Goal: Transaction & Acquisition: Book appointment/travel/reservation

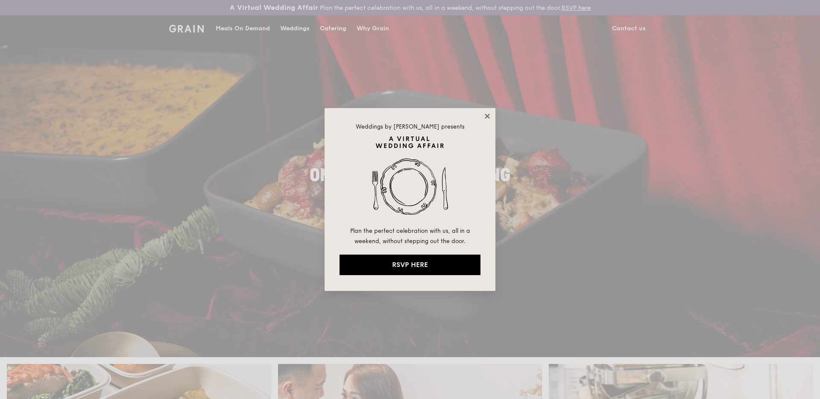
click at [489, 115] on icon at bounding box center [487, 116] width 8 height 8
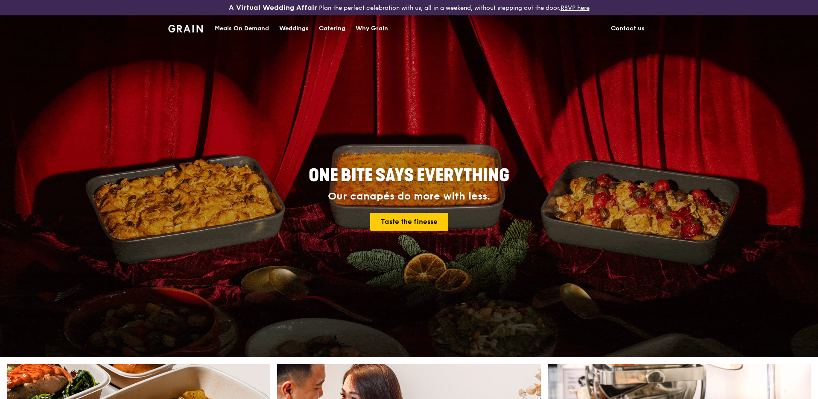
click at [243, 26] on div "Meals On Demand" at bounding box center [242, 29] width 54 height 26
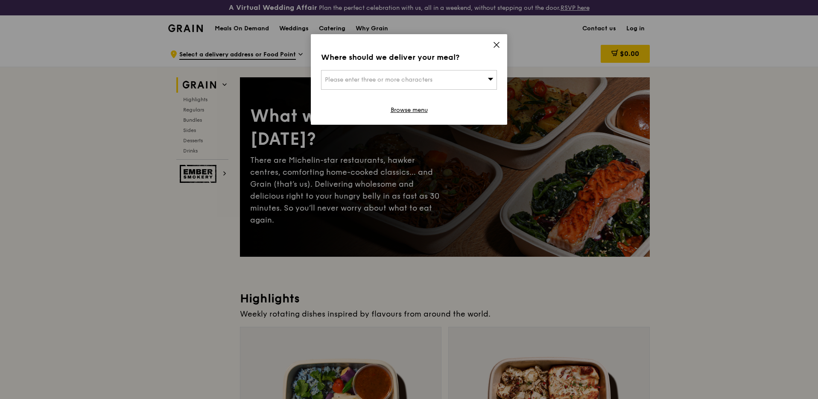
click at [500, 43] on icon at bounding box center [497, 45] width 8 height 8
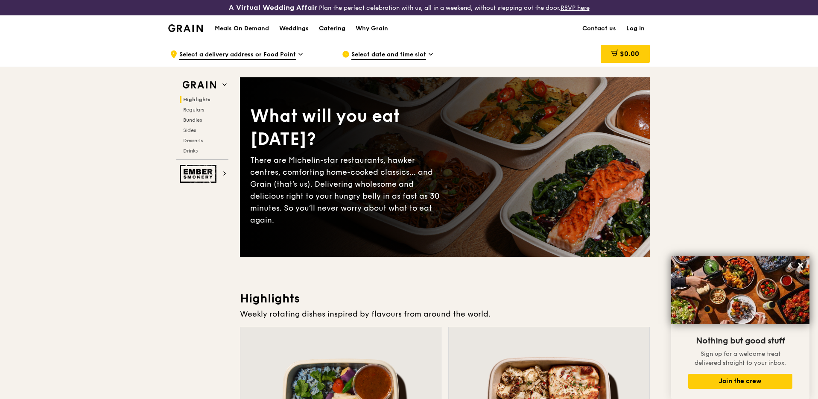
click at [325, 31] on div "Catering" at bounding box center [332, 29] width 26 height 26
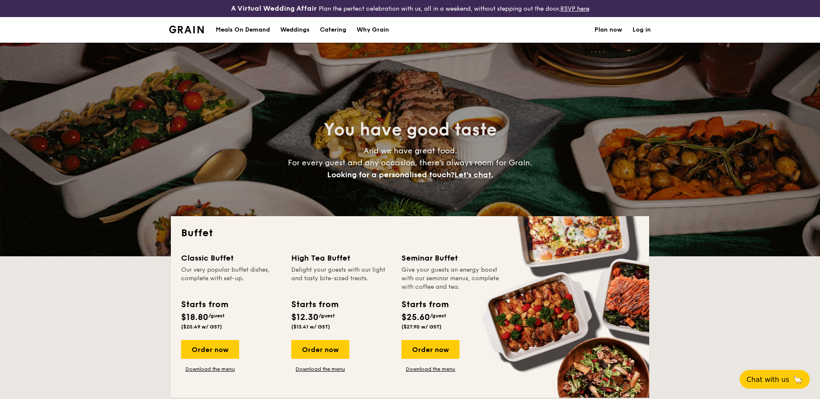
select select
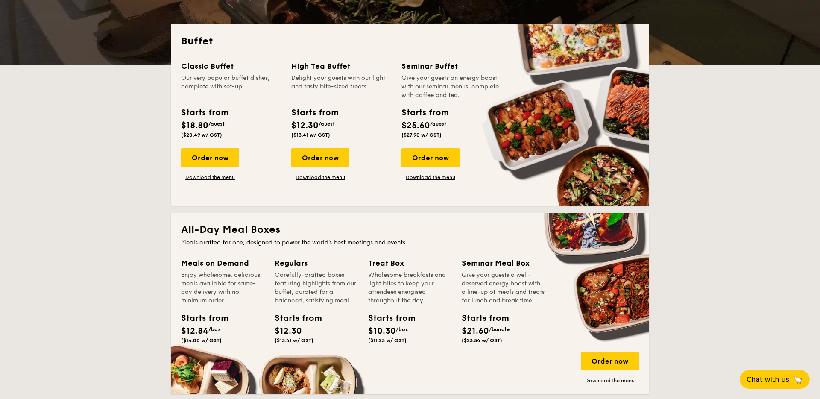
scroll to position [123, 0]
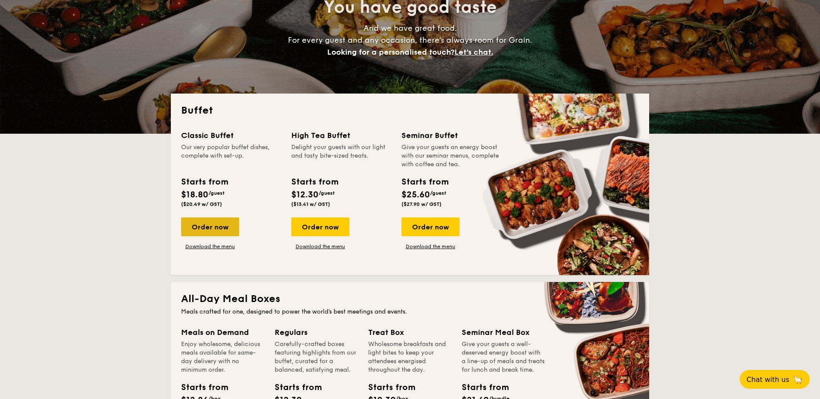
click at [219, 230] on div "Order now" at bounding box center [210, 226] width 58 height 19
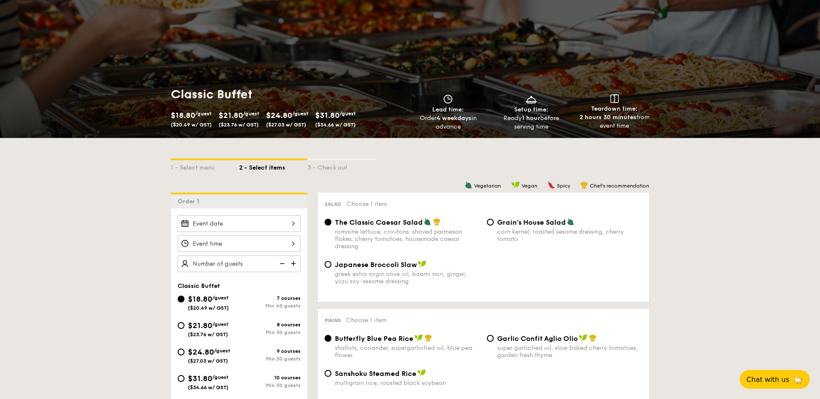
scroll to position [97, 0]
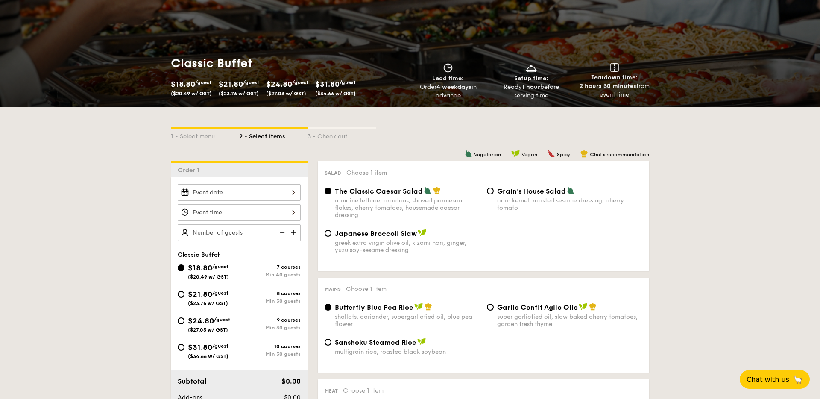
click at [295, 232] on img at bounding box center [294, 232] width 13 height 16
click at [280, 233] on img at bounding box center [281, 232] width 13 height 16
click at [279, 233] on img at bounding box center [281, 232] width 13 height 16
drag, startPoint x: 211, startPoint y: 232, endPoint x: 187, endPoint y: 230, distance: 24.0
drag, startPoint x: 212, startPoint y: 231, endPoint x: 152, endPoint y: 231, distance: 59.8
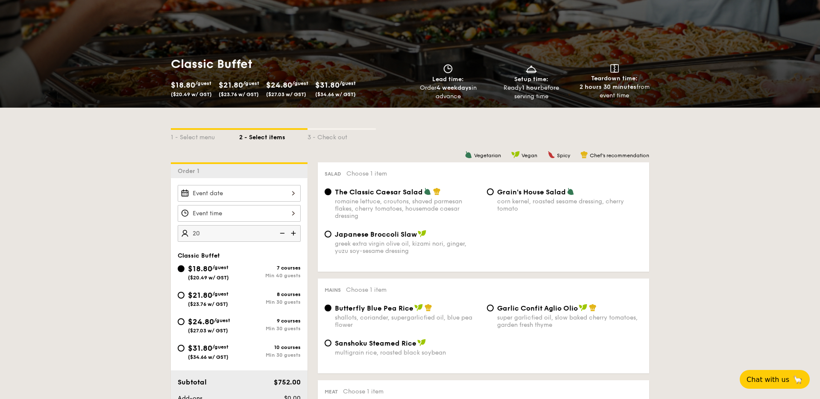
type input "40 guests"
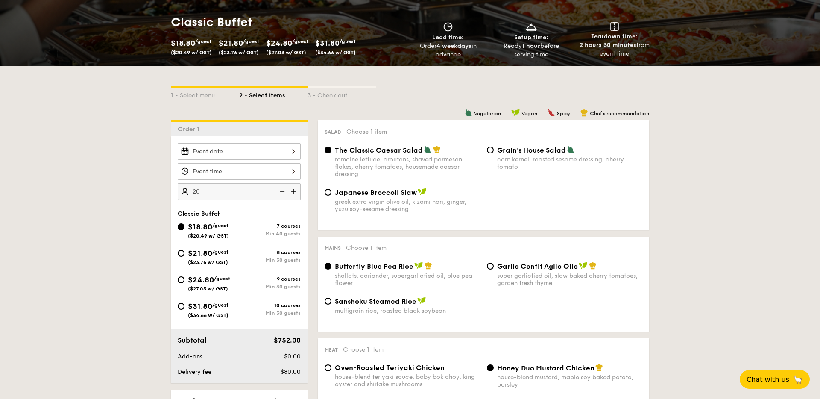
scroll to position [179, 0]
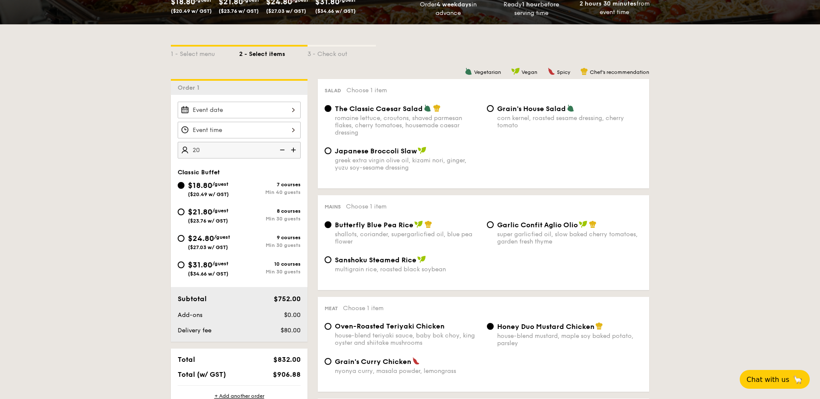
click at [176, 213] on div "$21.80 /guest ($23.76 w/ GST) 8 courses Min 30 guests" at bounding box center [239, 217] width 130 height 23
click at [181, 213] on input "$21.80 /guest ($23.76 w/ GST) 8 courses Min 30 guests" at bounding box center [181, 211] width 7 height 7
radio input "true"
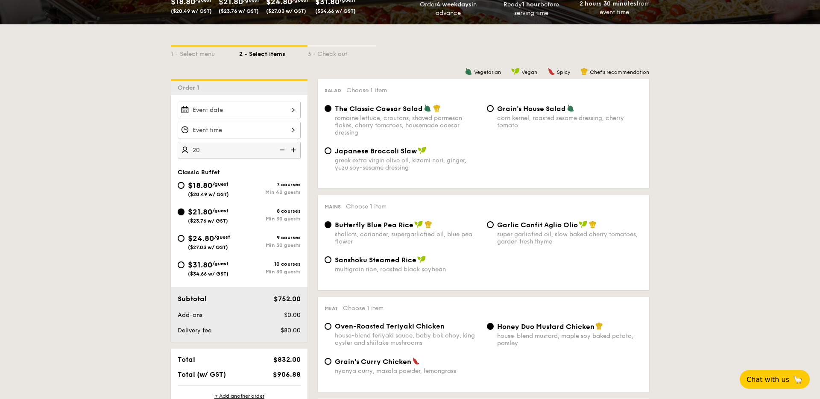
radio input "true"
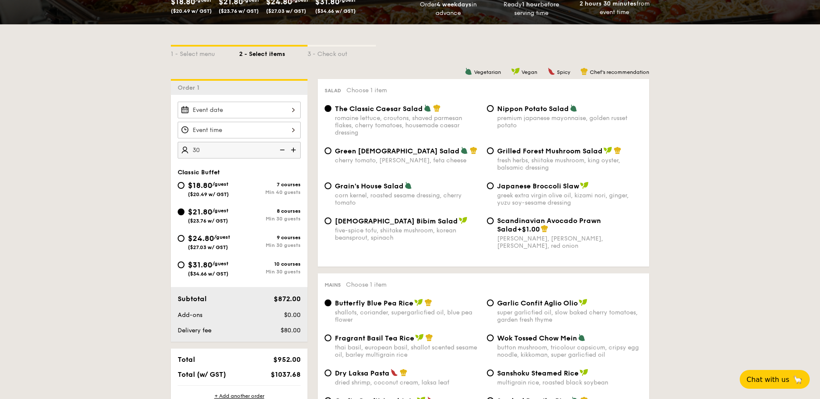
type input "30 guests"
click at [325, 220] on input "Korean Bibim Salad five-spice tofu, shiitake mushroom, korean beansprout, spina…" at bounding box center [328, 220] width 7 height 7
radio input "true"
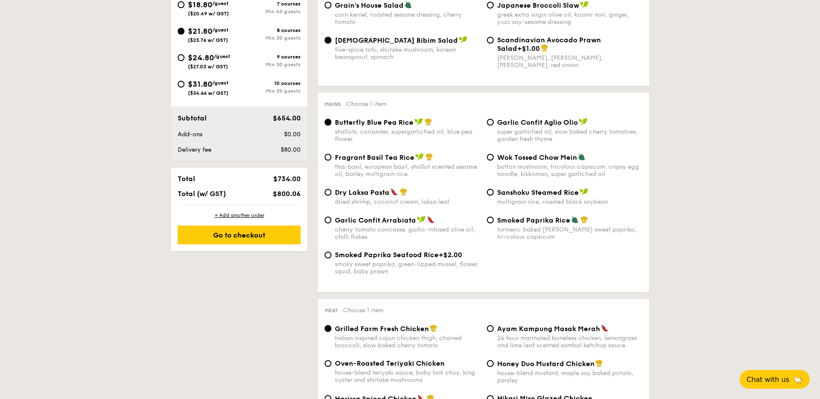
scroll to position [342, 0]
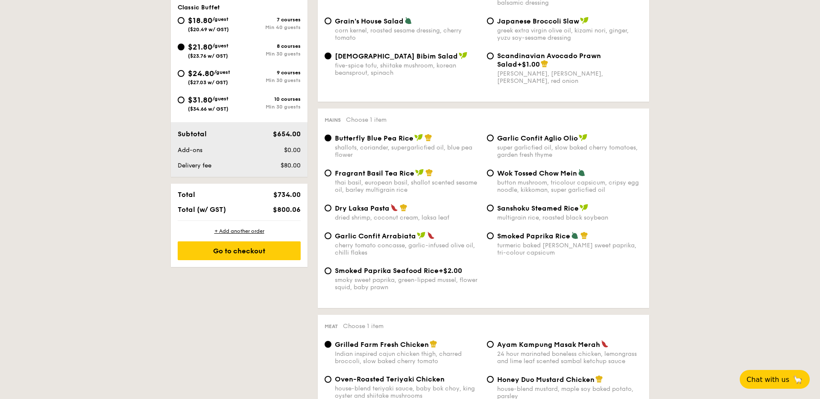
click at [352, 209] on span "Dry Laksa Pasta" at bounding box center [362, 208] width 55 height 8
click at [331, 209] on input "Dry Laksa Pasta dried shrimp, coconut cream, laksa leaf" at bounding box center [328, 208] width 7 height 7
radio input "true"
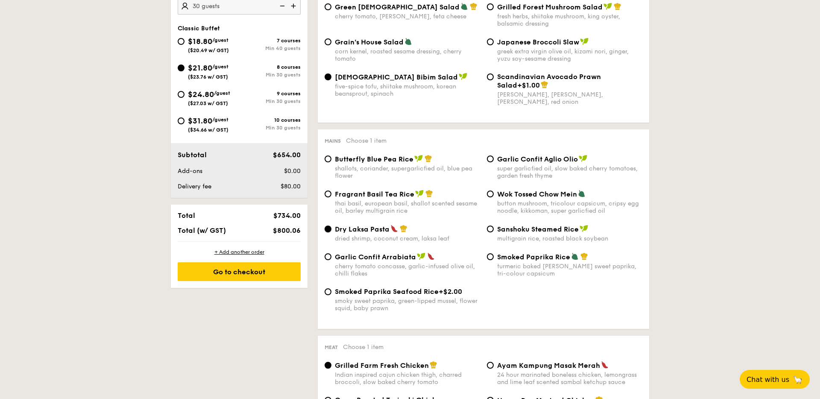
scroll to position [251, 0]
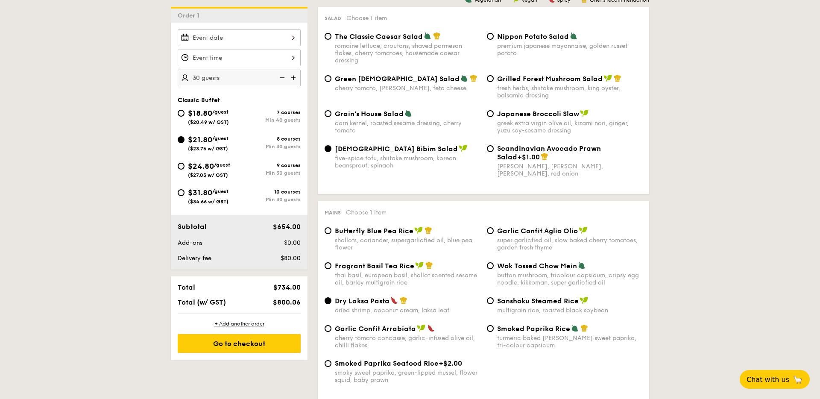
click at [270, 36] on div at bounding box center [239, 37] width 123 height 17
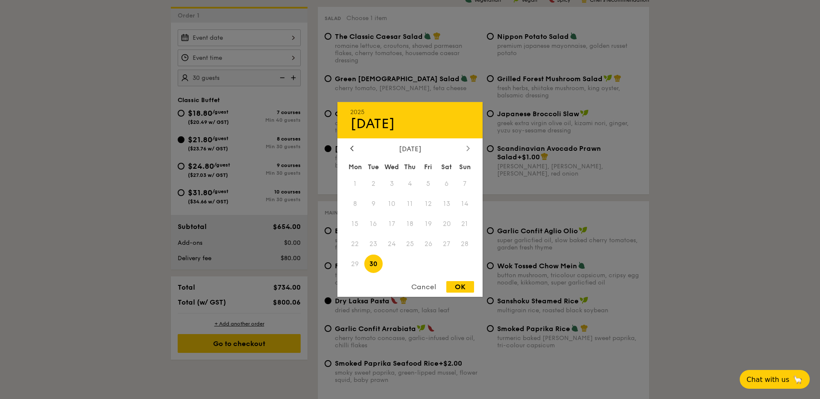
click at [468, 152] on div at bounding box center [468, 149] width 8 height 8
click at [468, 150] on icon at bounding box center [467, 148] width 3 height 6
click at [443, 222] on span "15" at bounding box center [446, 224] width 18 height 18
click at [458, 287] on div "OK" at bounding box center [460, 287] width 28 height 12
type input "Nov 15, 2025"
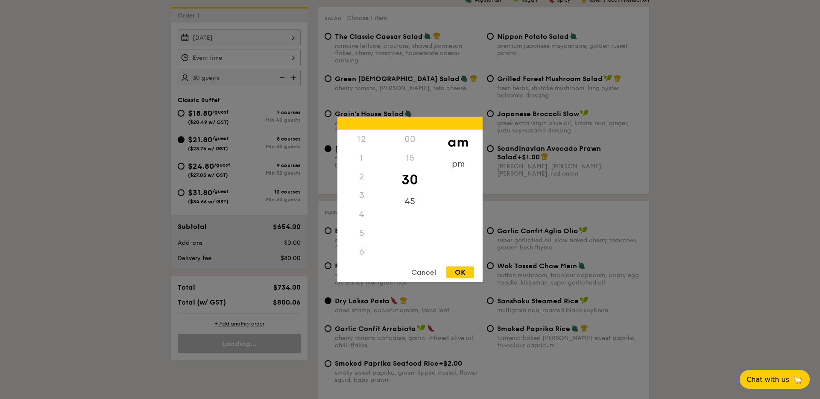
click at [211, 60] on div "12 1 2 3 4 5 6 7 8 9 10 11 00 15 30 45 am pm Cancel OK" at bounding box center [239, 58] width 123 height 17
click at [365, 257] on div "11" at bounding box center [361, 261] width 48 height 25
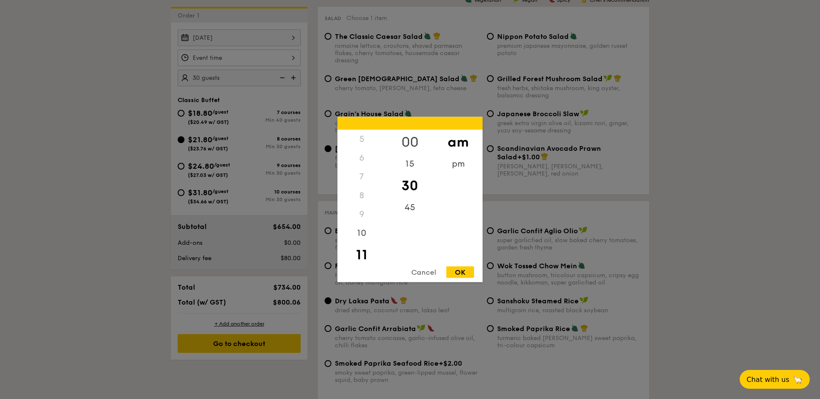
click at [406, 138] on div "00" at bounding box center [410, 142] width 48 height 25
click at [460, 269] on div "OK" at bounding box center [460, 272] width 28 height 12
type input "11:00AM"
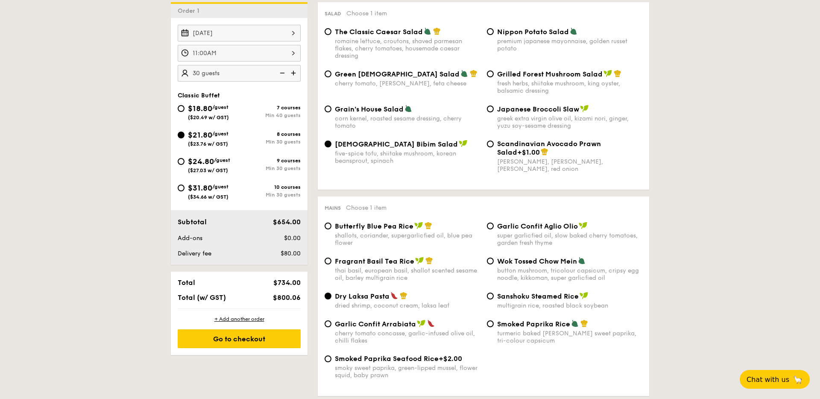
scroll to position [298, 0]
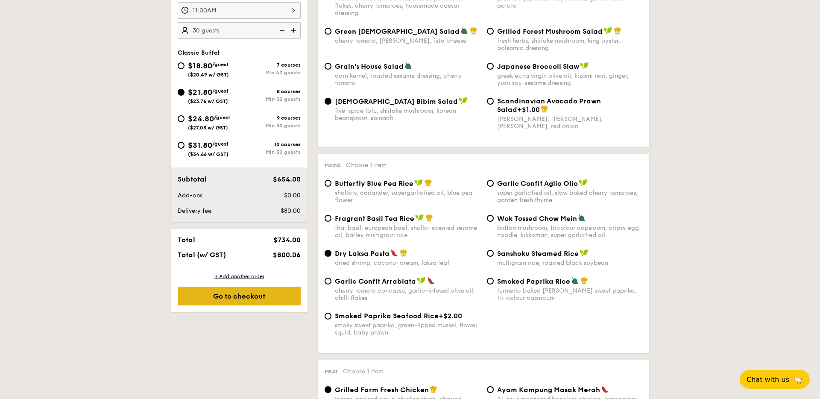
click at [236, 297] on div "Go to checkout" at bounding box center [239, 296] width 123 height 19
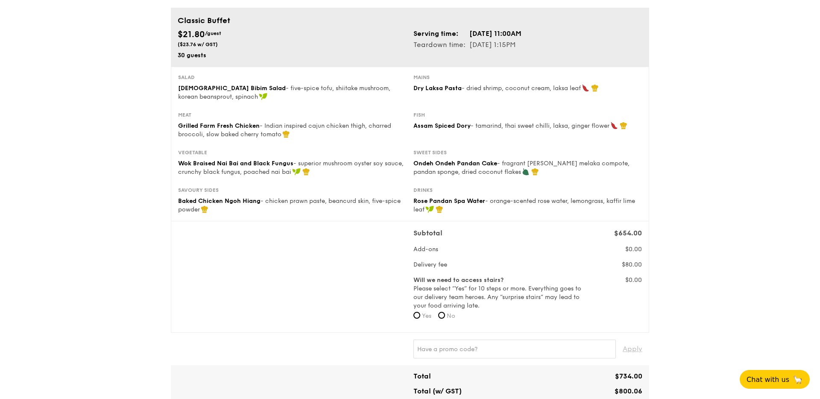
scroll to position [78, 0]
click at [455, 315] on span "No" at bounding box center [451, 315] width 9 height 7
click at [445, 315] on input "No" at bounding box center [441, 314] width 7 height 7
radio input "true"
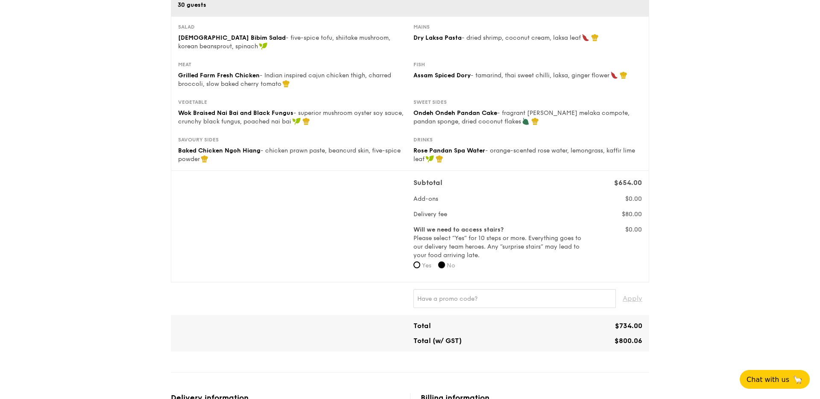
scroll to position [0, 0]
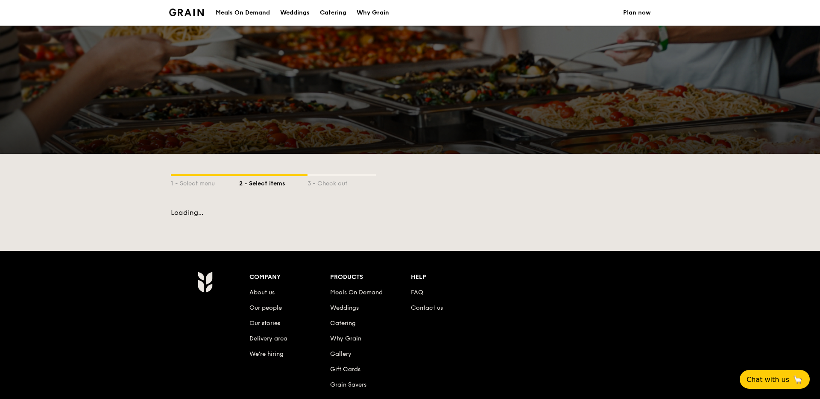
scroll to position [121, 0]
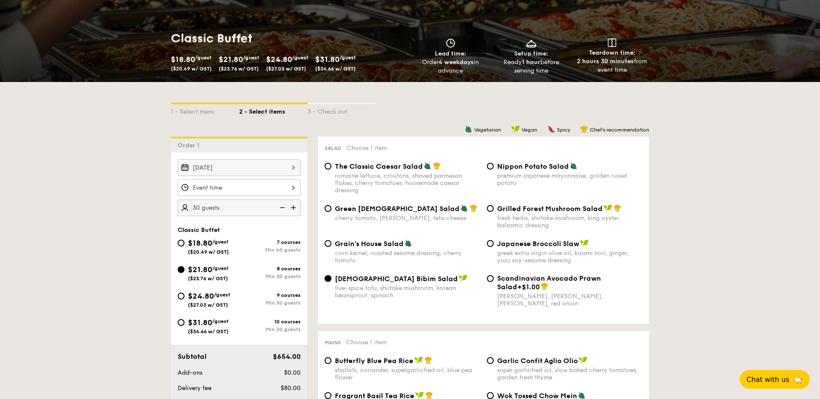
select select
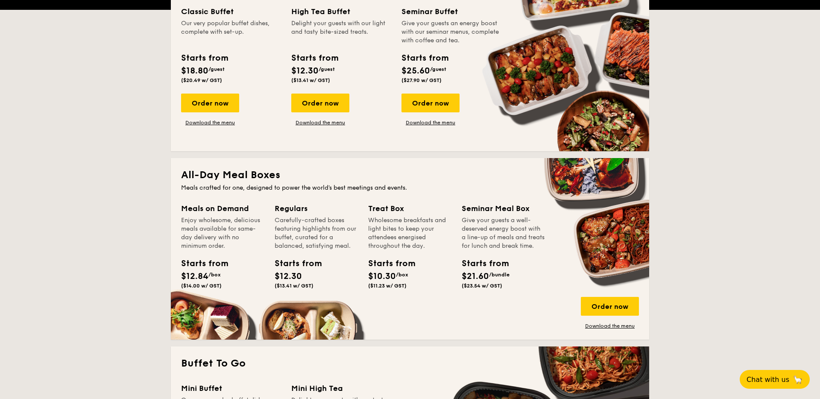
scroll to position [163, 0]
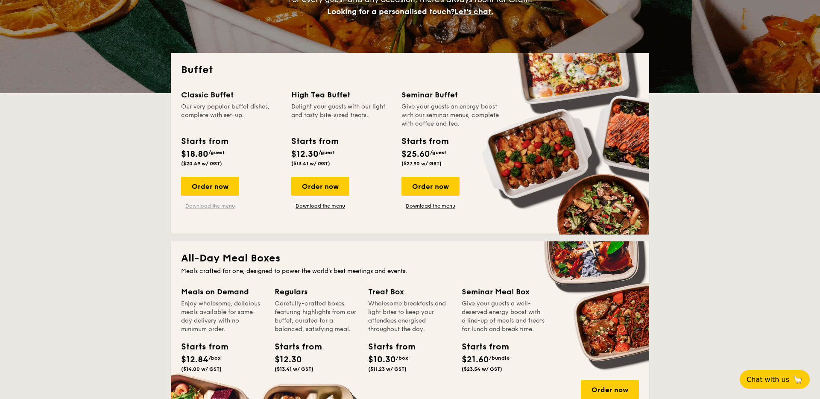
click at [203, 206] on link "Download the menu" at bounding box center [210, 205] width 58 height 7
